Goal: Information Seeking & Learning: Learn about a topic

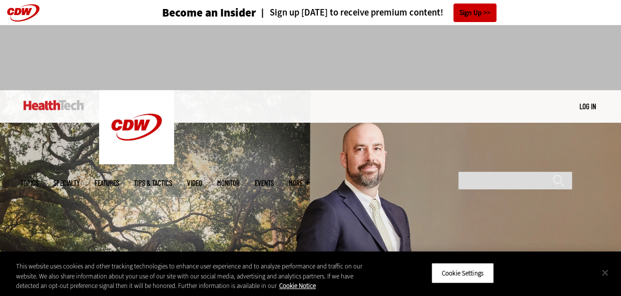
click at [603, 272] on button "Close" at bounding box center [605, 272] width 22 height 22
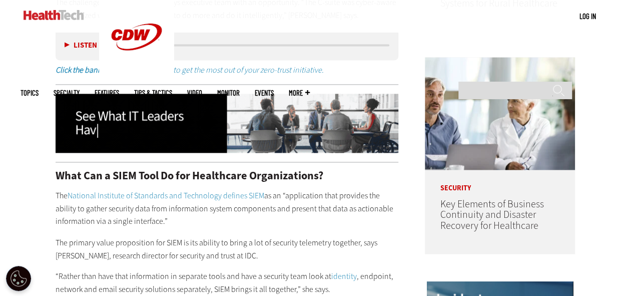
scroll to position [734, 0]
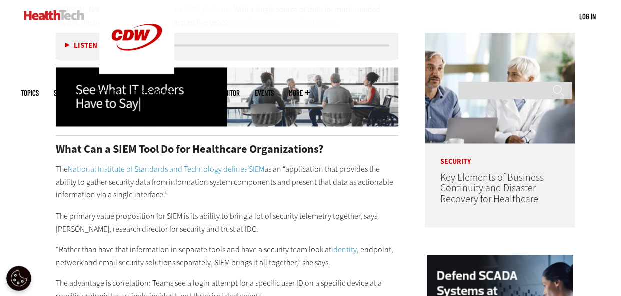
drag, startPoint x: 55, startPoint y: 168, endPoint x: 166, endPoint y: 199, distance: 115.4
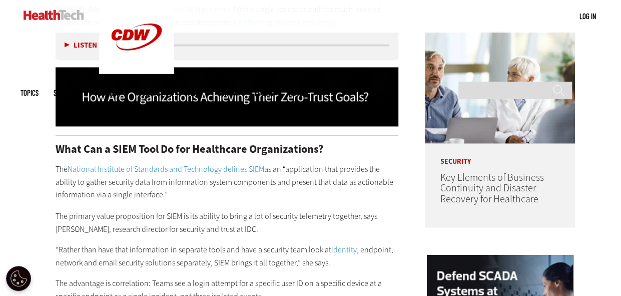
click at [166, 199] on p "The National Institute of Standards and Technology defines SIEM as an “applicat…" at bounding box center [227, 182] width 343 height 39
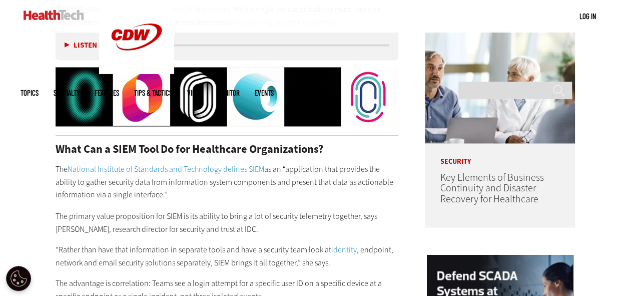
drag, startPoint x: 166, startPoint y: 199, endPoint x: 194, endPoint y: 195, distance: 27.8
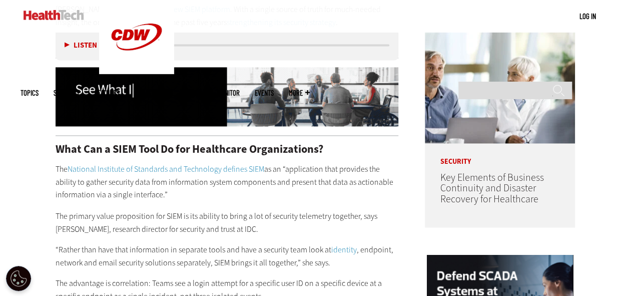
click at [194, 195] on p "The National Institute of Standards and Technology defines SIEM as an “applicat…" at bounding box center [227, 182] width 343 height 39
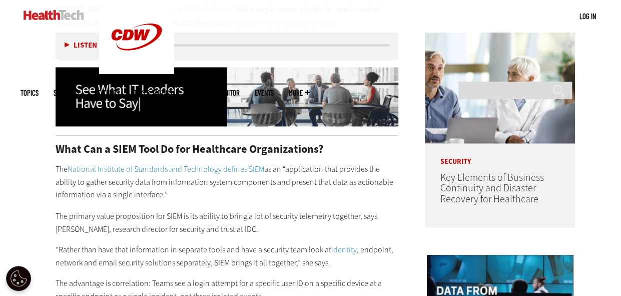
click at [194, 195] on p "The National Institute of Standards and Technology defines SIEM as an “applicat…" at bounding box center [227, 182] width 343 height 39
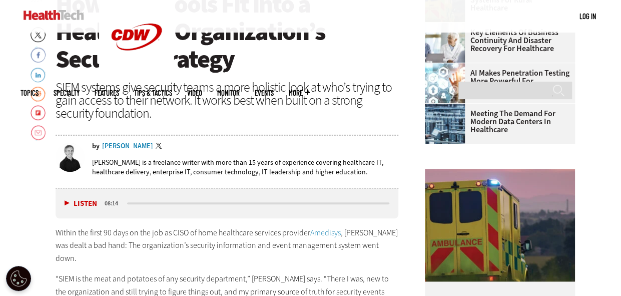
scroll to position [344, 0]
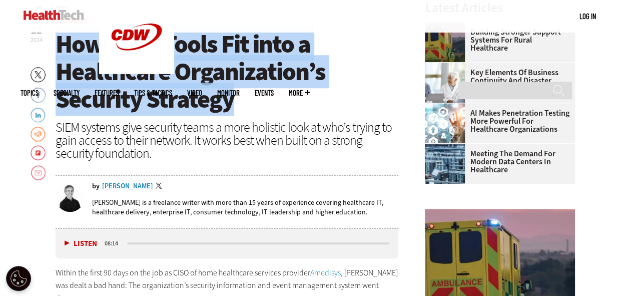
drag, startPoint x: 58, startPoint y: 44, endPoint x: 234, endPoint y: 94, distance: 183.2
click at [234, 94] on h1 "How SIEM Tools Fit into a Healthcare Organization’s Security Strategy" at bounding box center [227, 72] width 343 height 83
drag, startPoint x: 234, startPoint y: 94, endPoint x: 179, endPoint y: 64, distance: 62.7
copy span "How SIEM Tools Fit into a Healthcare Organization’s Security Strategy"
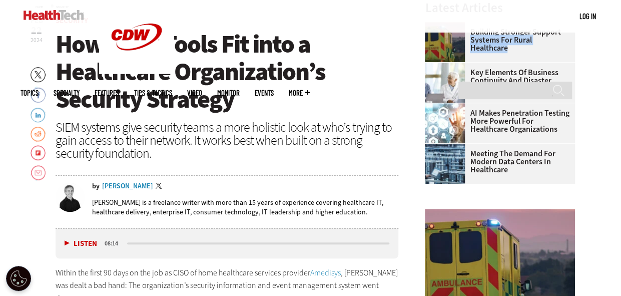
drag, startPoint x: 621, startPoint y: 52, endPoint x: 618, endPoint y: 35, distance: 16.8
drag, startPoint x: 618, startPoint y: 35, endPoint x: 619, endPoint y: 111, distance: 75.6
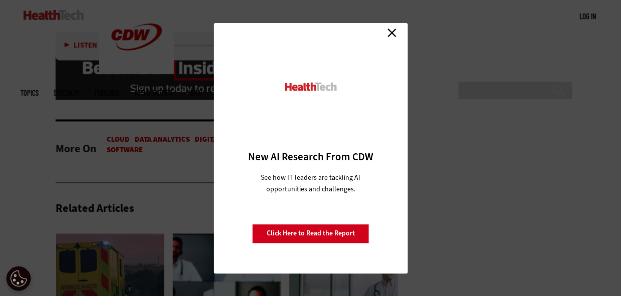
scroll to position [2583, 0]
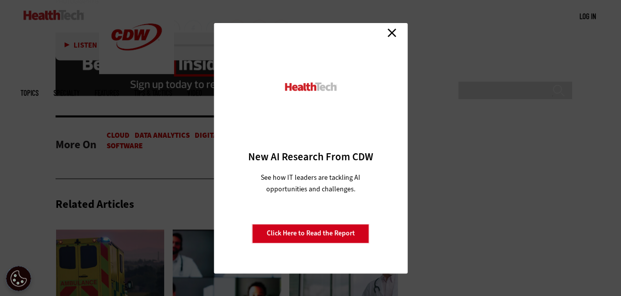
click at [394, 31] on link "Close" at bounding box center [391, 33] width 15 height 15
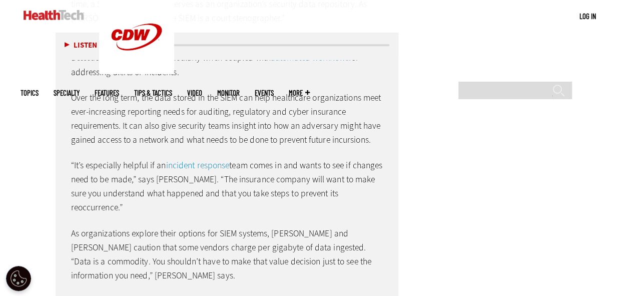
scroll to position [2191, 0]
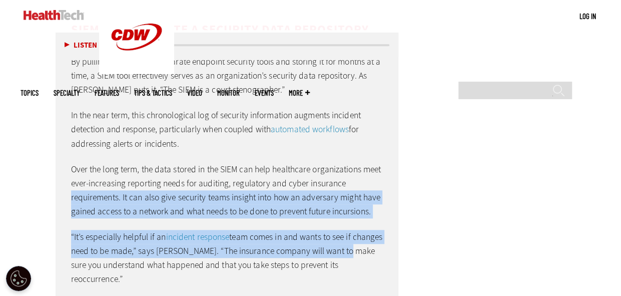
drag, startPoint x: 612, startPoint y: 210, endPoint x: 590, endPoint y: 144, distance: 69.2
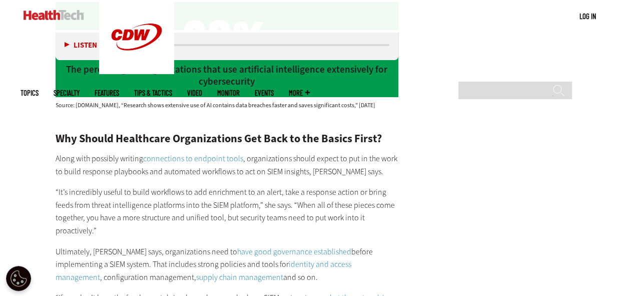
scroll to position [1793, 0]
